Goal: Task Accomplishment & Management: Use online tool/utility

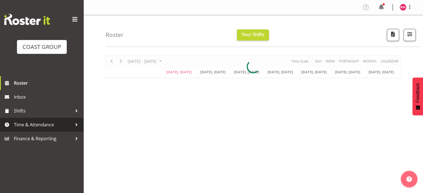
click at [29, 126] on span "Time & Attendance" at bounding box center [43, 125] width 58 height 8
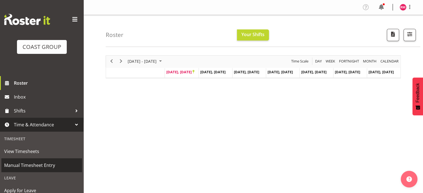
click at [42, 168] on span "Manual Timesheet Entry" at bounding box center [41, 165] width 75 height 8
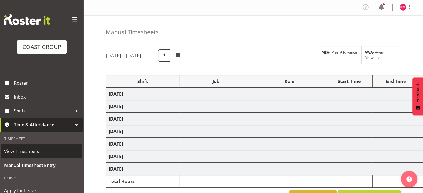
select select "62215"
select select "9477"
select select "62215"
select select "9477"
